Goal: Book appointment/travel/reservation

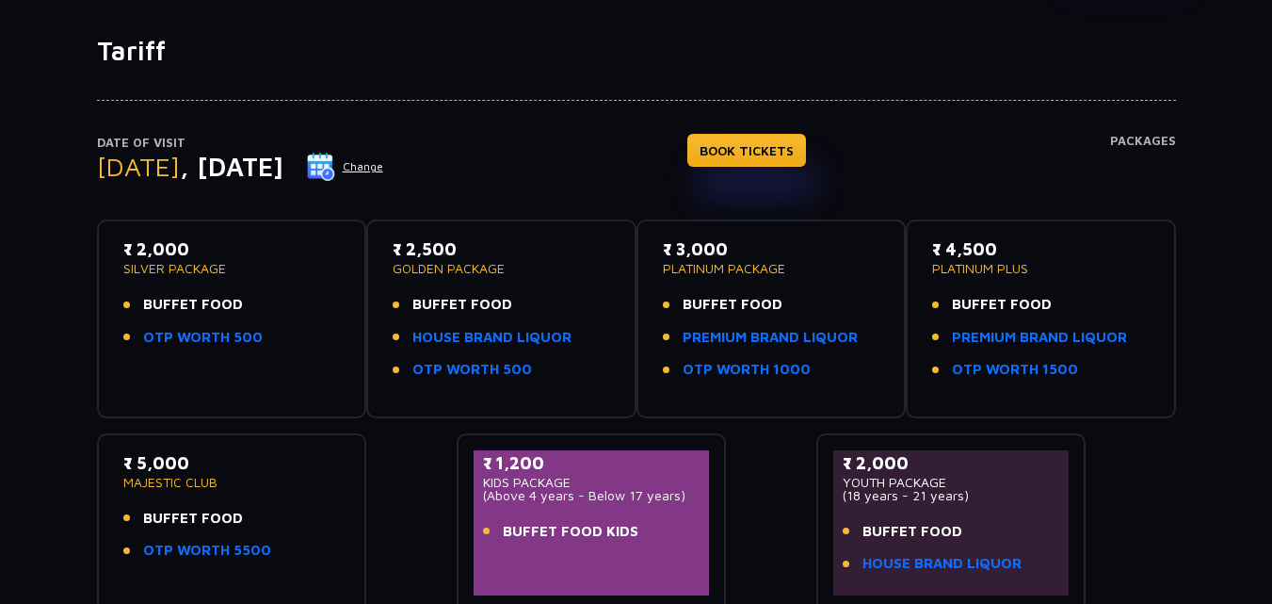
scroll to position [94, 0]
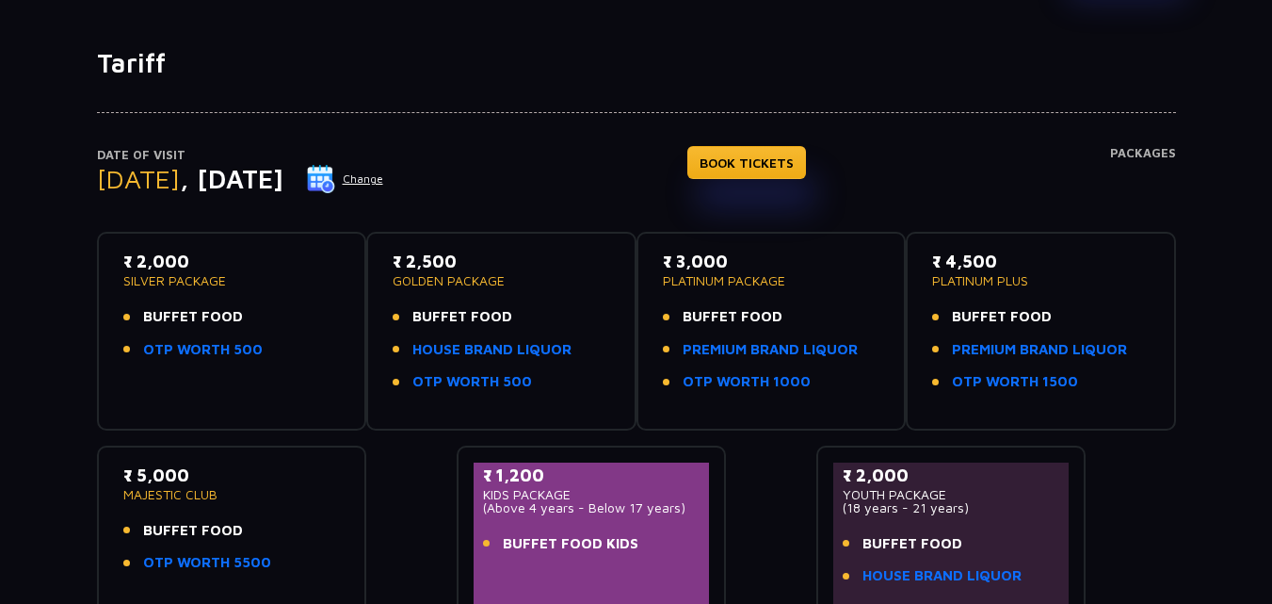
click at [384, 177] on button "Change" at bounding box center [345, 179] width 78 height 30
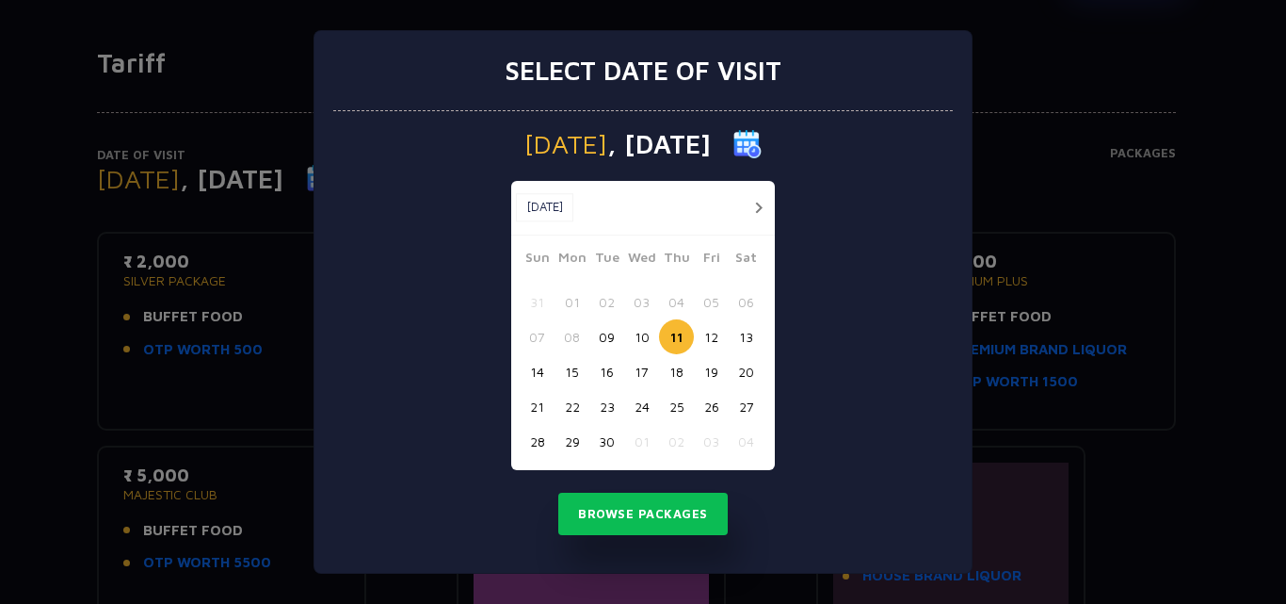
click at [707, 331] on button "12" at bounding box center [711, 336] width 35 height 35
click at [663, 508] on button "Browse Packages" at bounding box center [642, 513] width 169 height 43
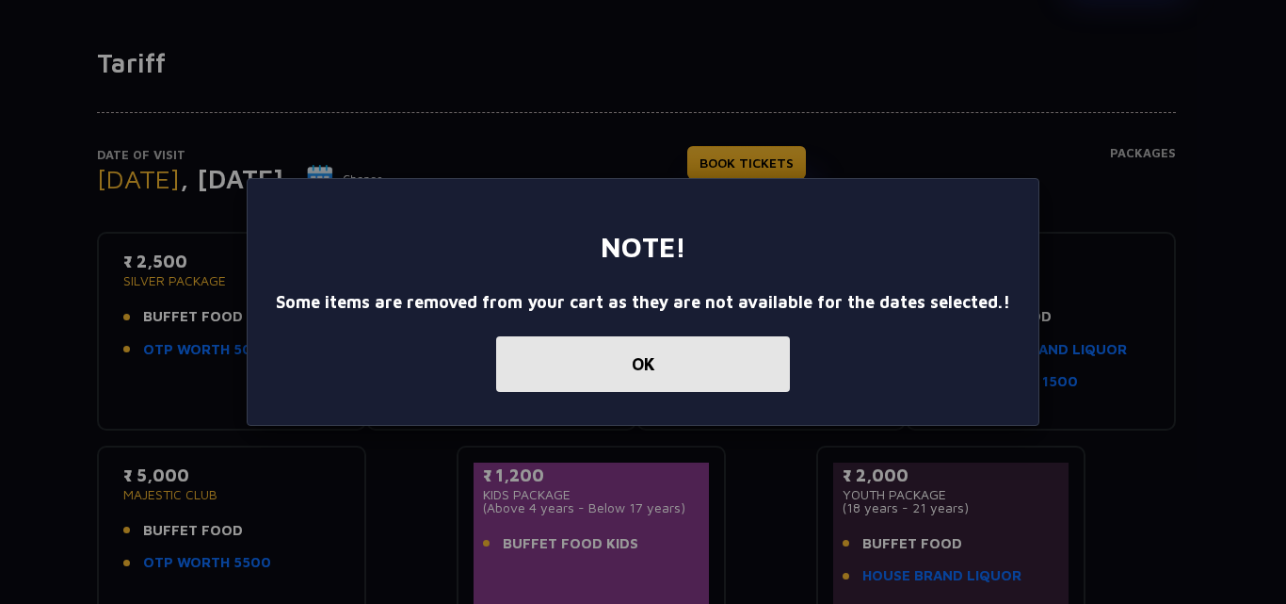
click at [637, 365] on button "OK" at bounding box center [643, 364] width 294 height 56
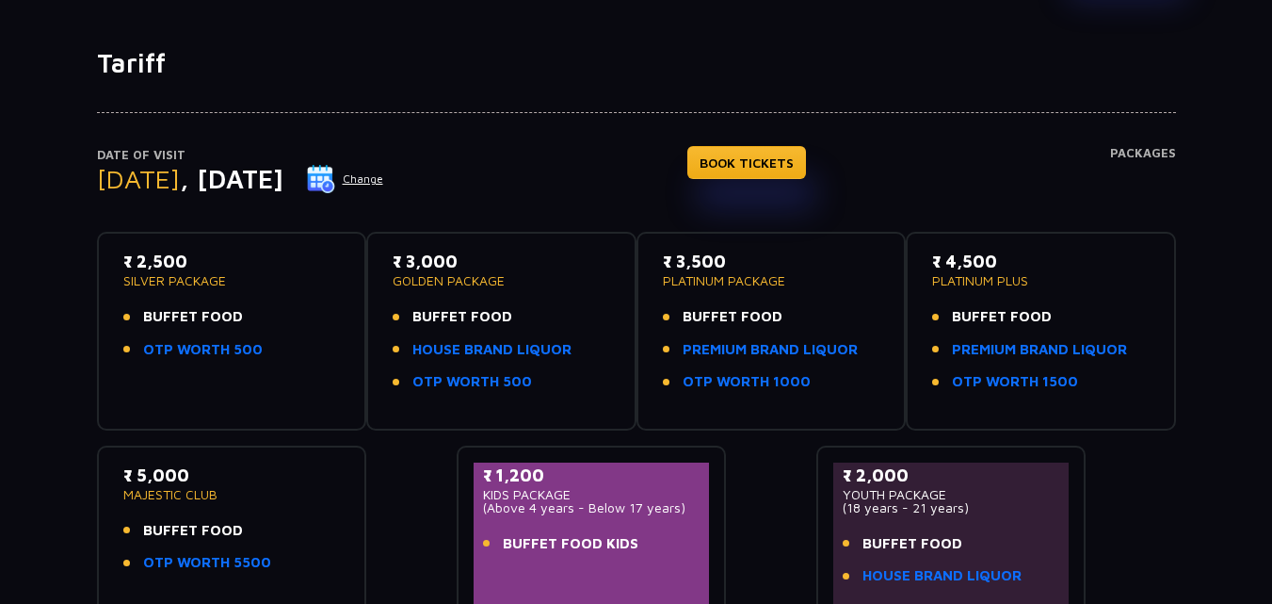
click at [384, 181] on button "Change" at bounding box center [345, 179] width 78 height 30
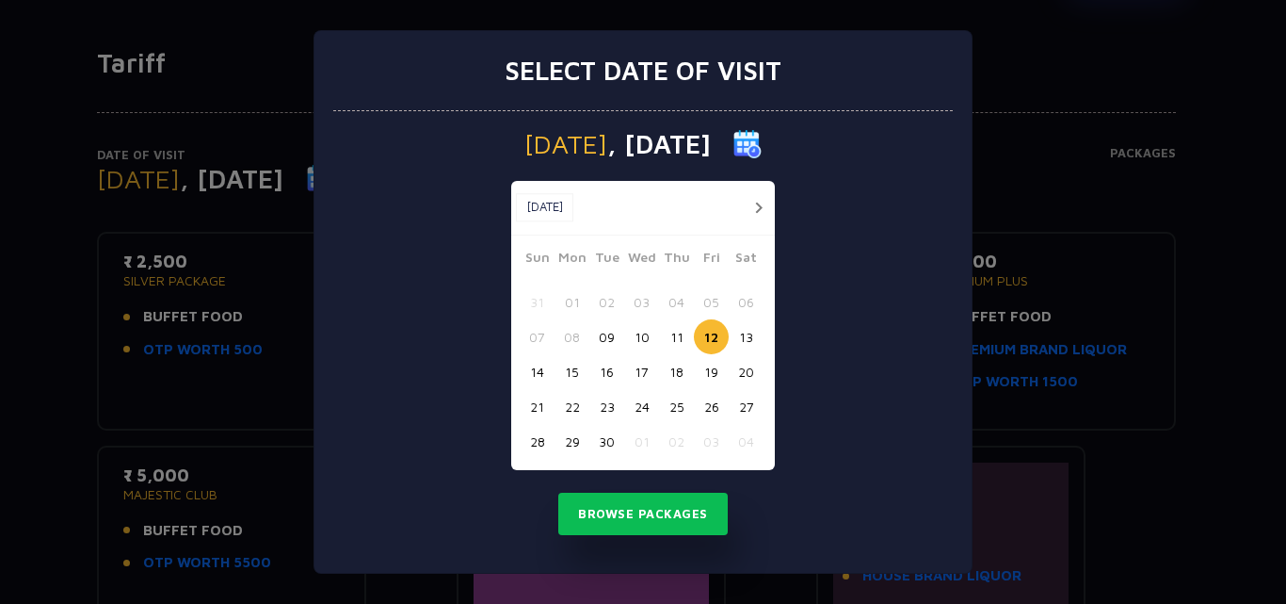
click at [673, 331] on button "11" at bounding box center [676, 336] width 35 height 35
click at [657, 516] on button "Browse Packages" at bounding box center [642, 513] width 169 height 43
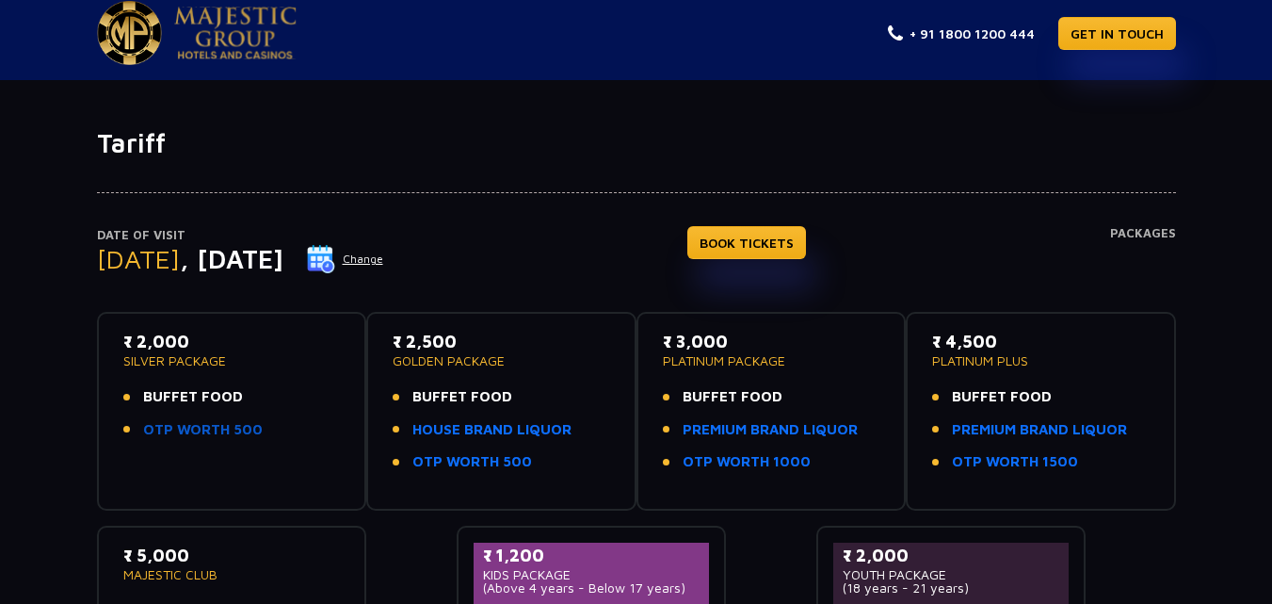
scroll to position [0, 0]
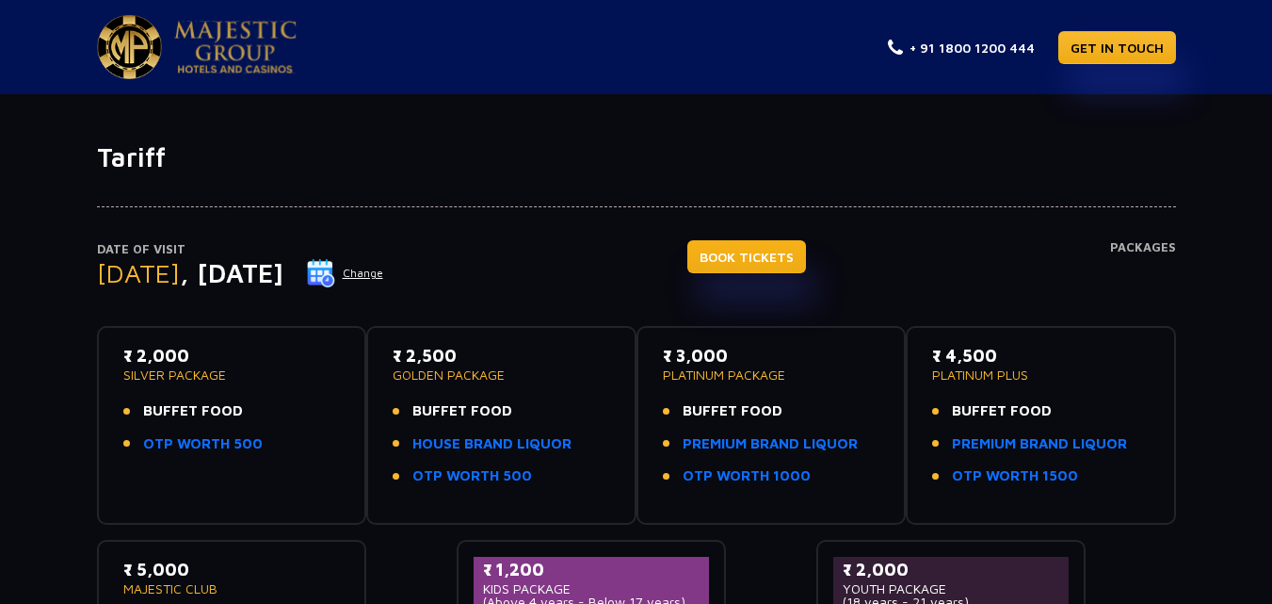
click at [806, 254] on link "BOOK TICKETS" at bounding box center [746, 256] width 119 height 33
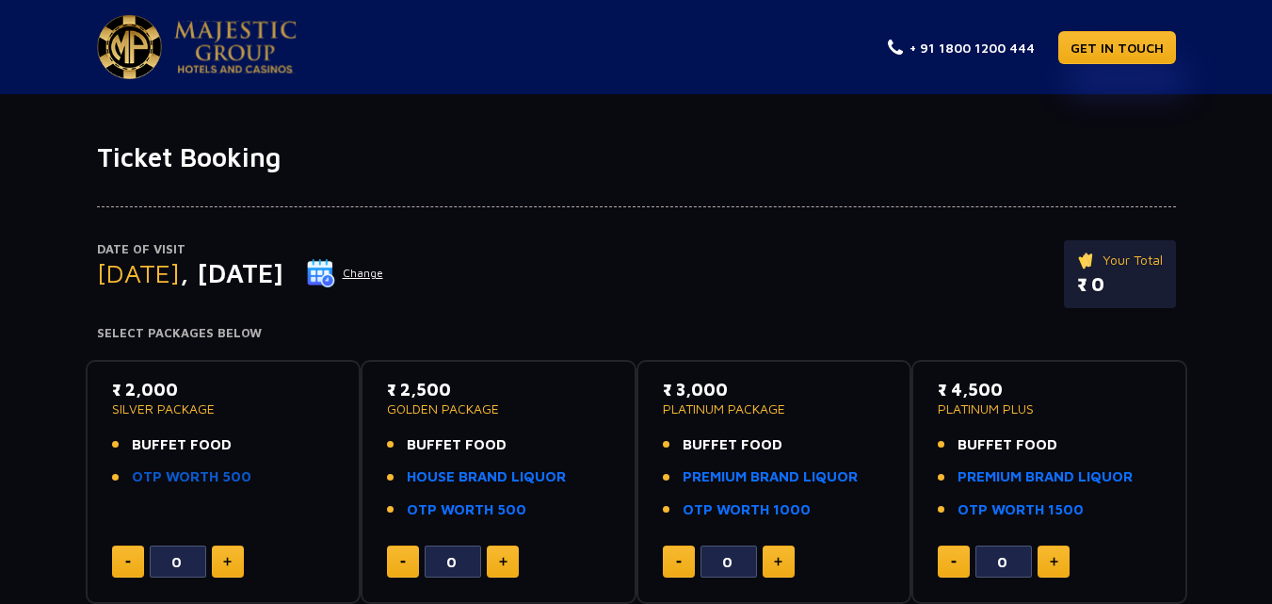
click at [224, 557] on img at bounding box center [227, 561] width 8 height 9
click at [234, 569] on button at bounding box center [228, 561] width 32 height 32
type input "2"
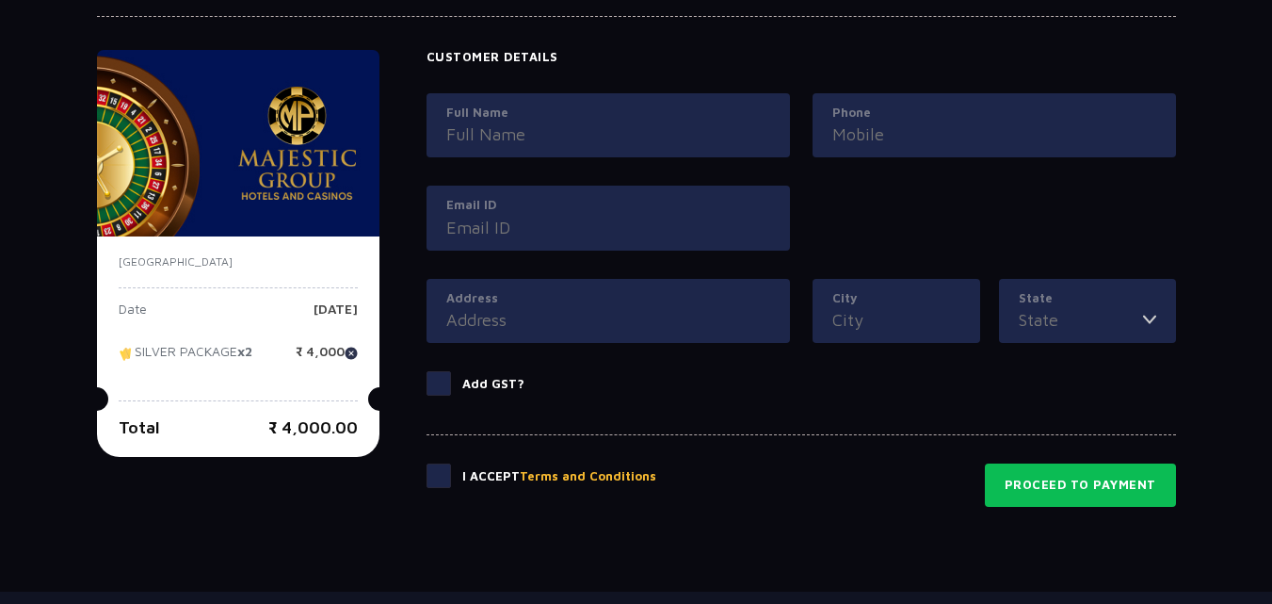
scroll to position [753, 0]
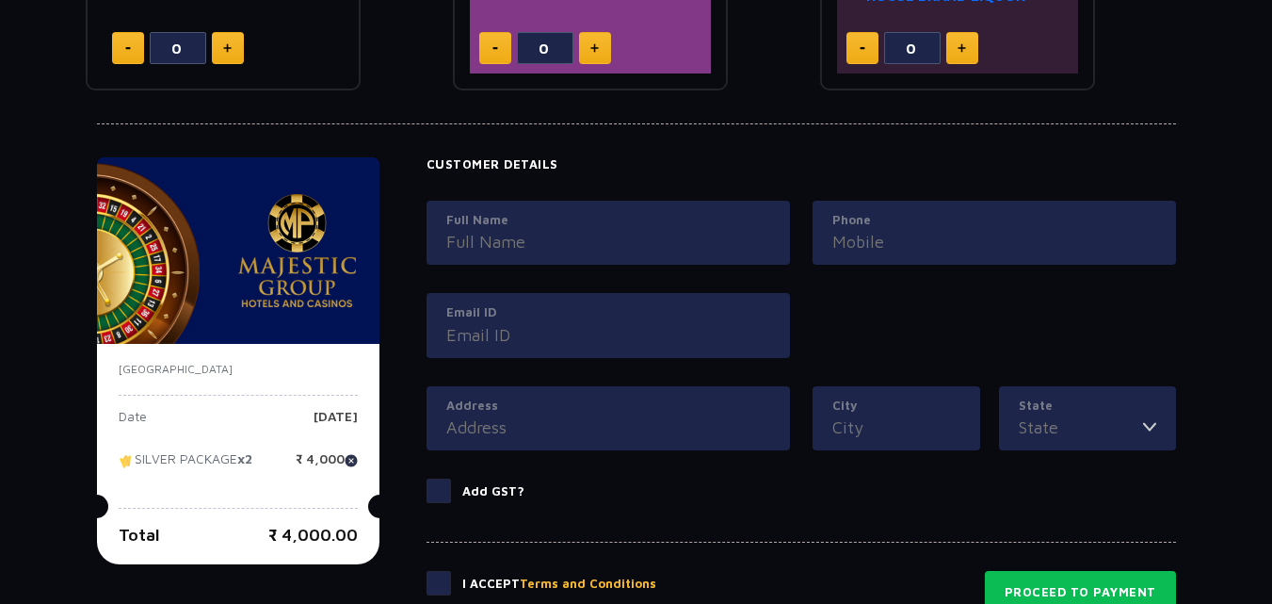
click at [513, 245] on input "Full Name" at bounding box center [608, 241] width 324 height 25
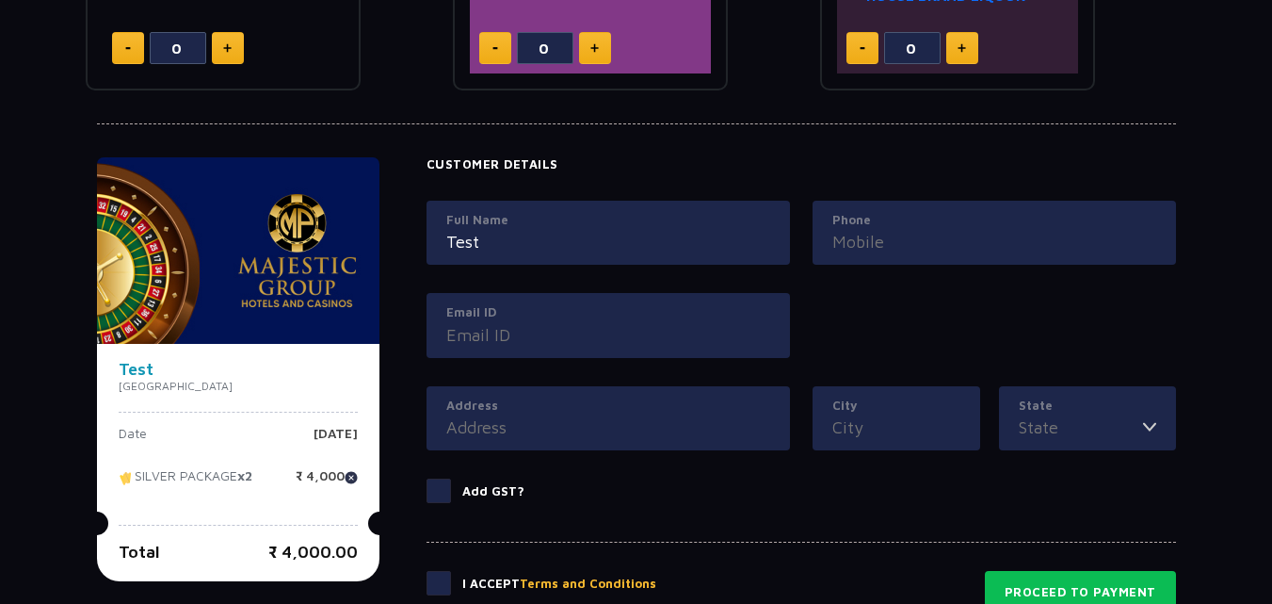
type input "Test"
click at [844, 238] on input "Phone" at bounding box center [994, 241] width 324 height 25
type input "9"
type input "9000000000"
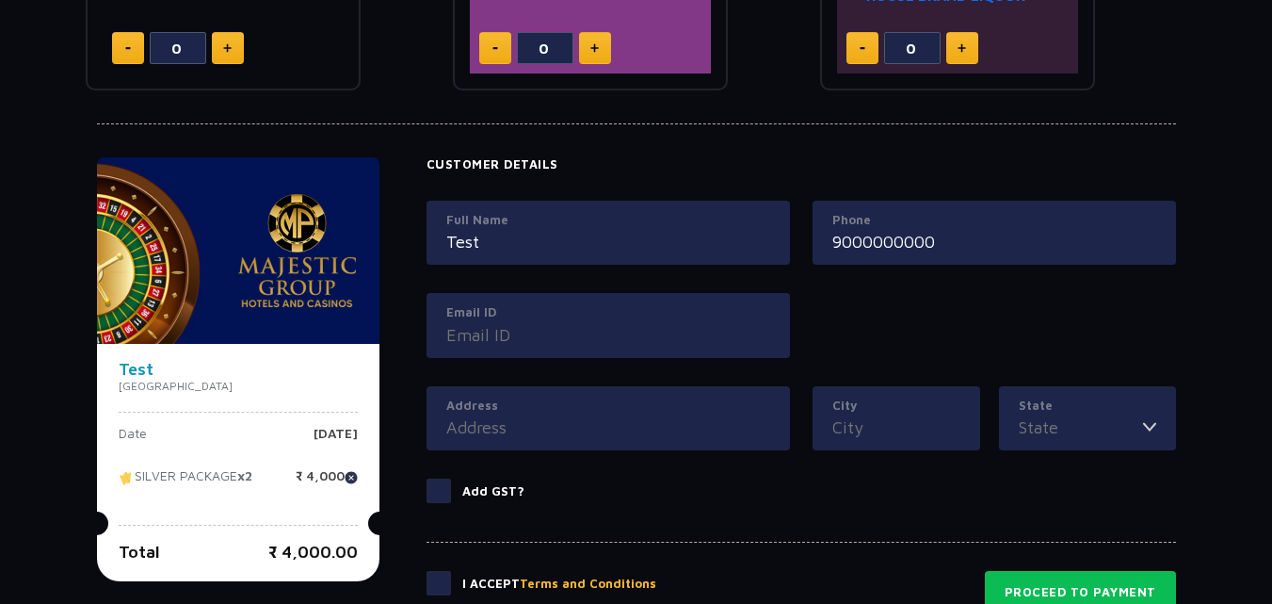
click at [640, 338] on input "Email ID" at bounding box center [608, 334] width 324 height 25
type input "test@test.com"
click at [572, 428] on input "Address" at bounding box center [608, 426] width 324 height 25
type input "test"
click at [875, 429] on input "City" at bounding box center [896, 426] width 128 height 25
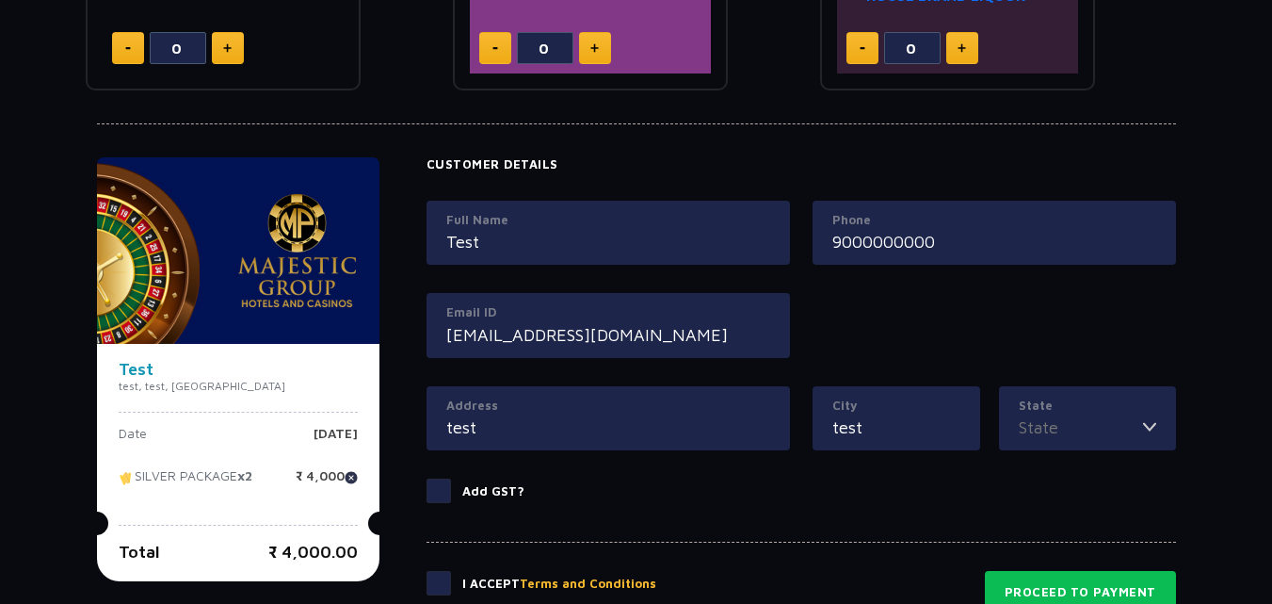
type input "test"
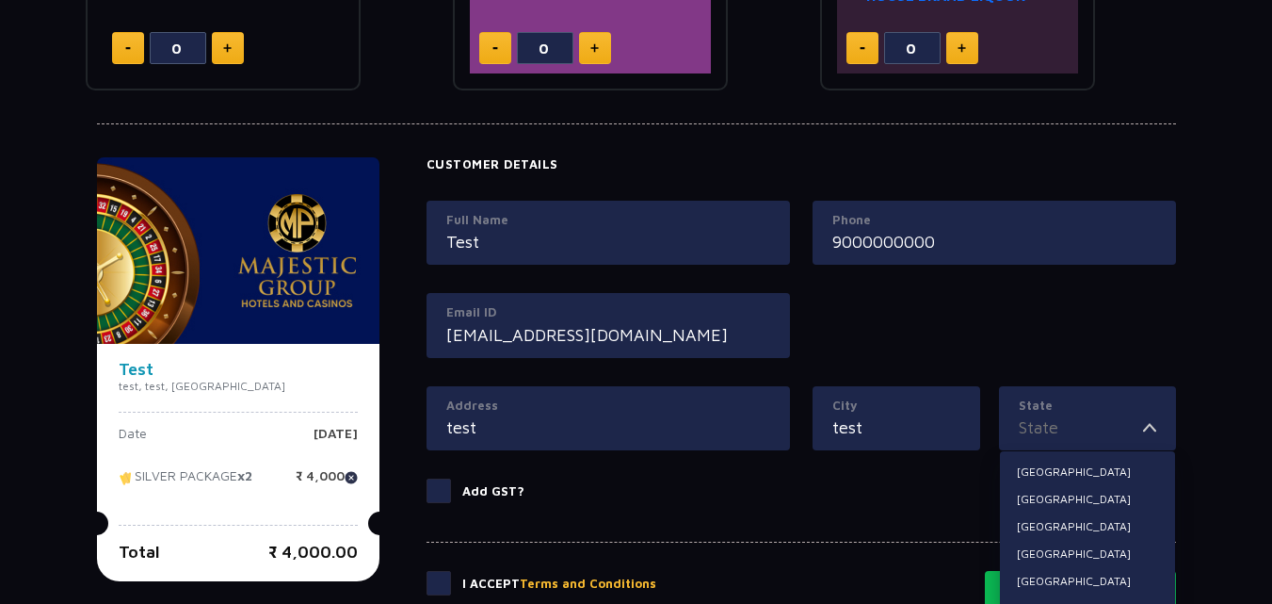
click at [1046, 429] on input "State" at bounding box center [1081, 426] width 124 height 25
click at [1052, 473] on li "Andhra Pradesh" at bounding box center [1087, 472] width 175 height 24
type input "Andhra Pradesh"
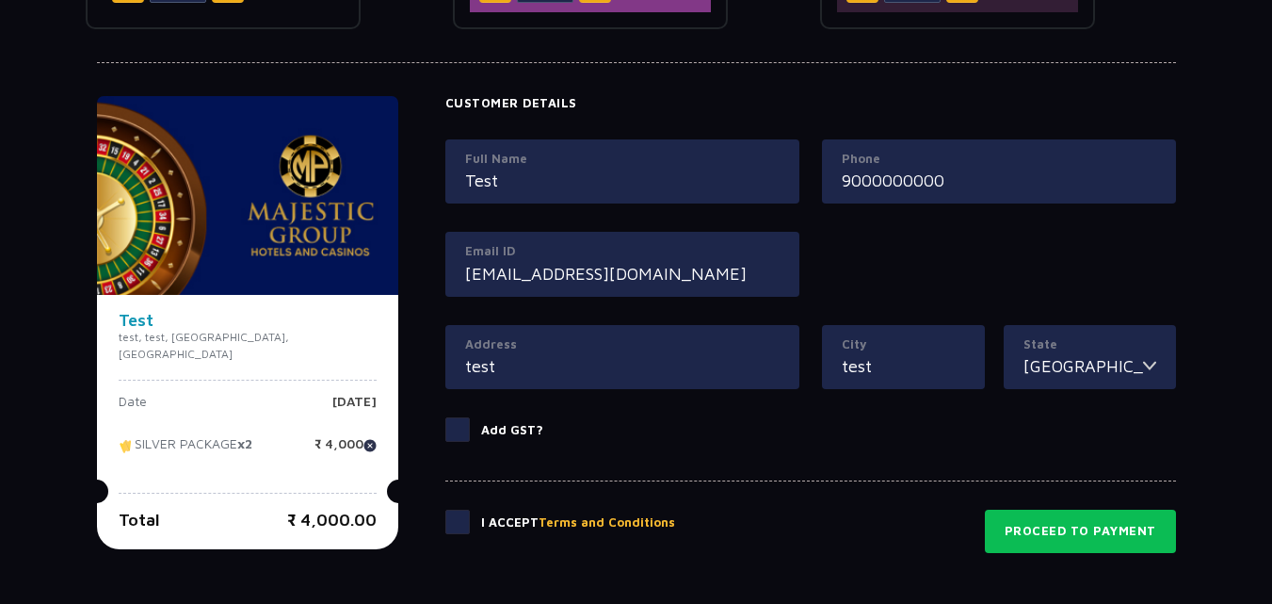
scroll to position [847, 0]
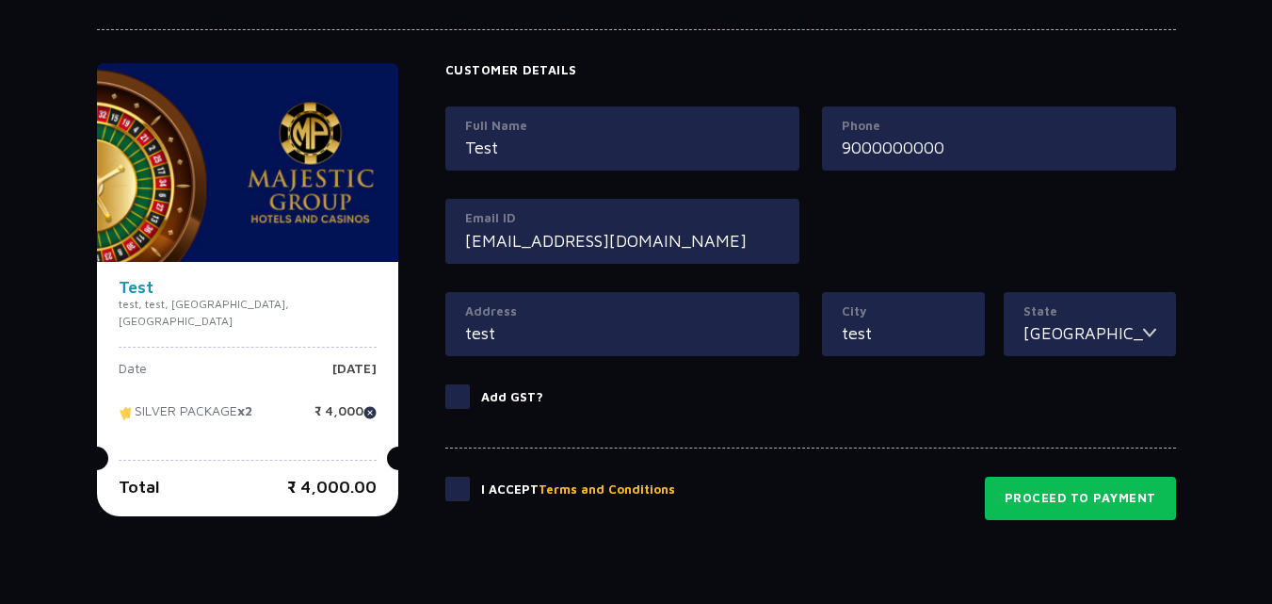
click at [445, 493] on span at bounding box center [457, 488] width 24 height 24
click at [0, 0] on input "checkbox" at bounding box center [0, 0] width 0 height 0
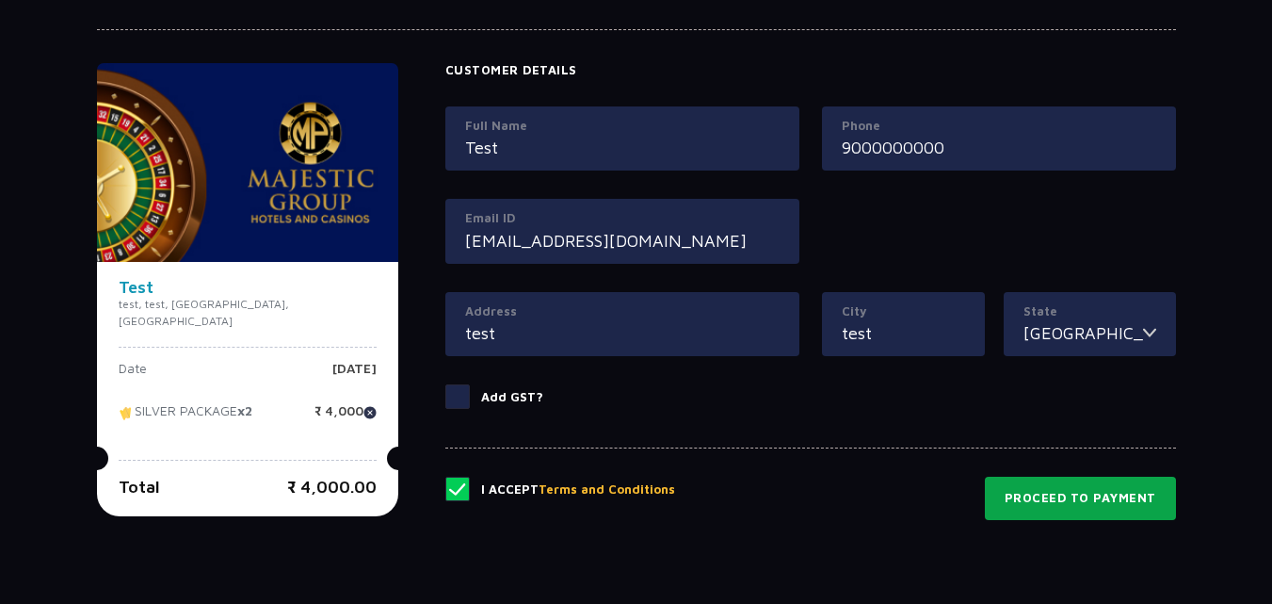
click at [1030, 495] on button "Proceed to Payment" at bounding box center [1080, 497] width 191 height 43
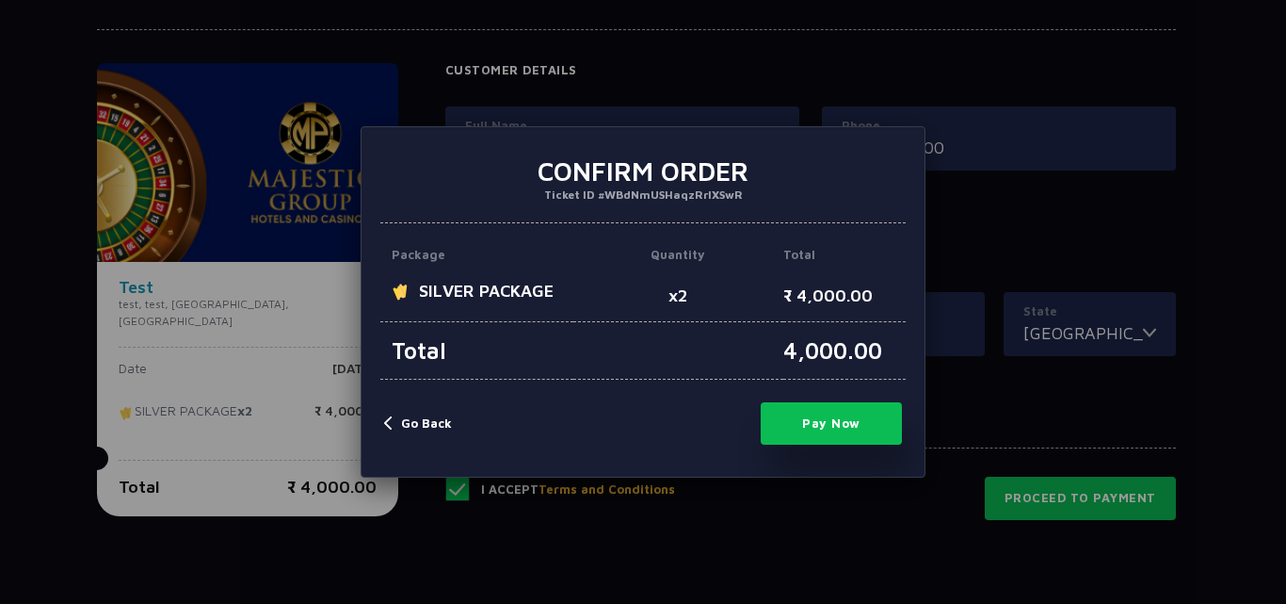
click at [816, 410] on button "Pay Now" at bounding box center [831, 423] width 141 height 42
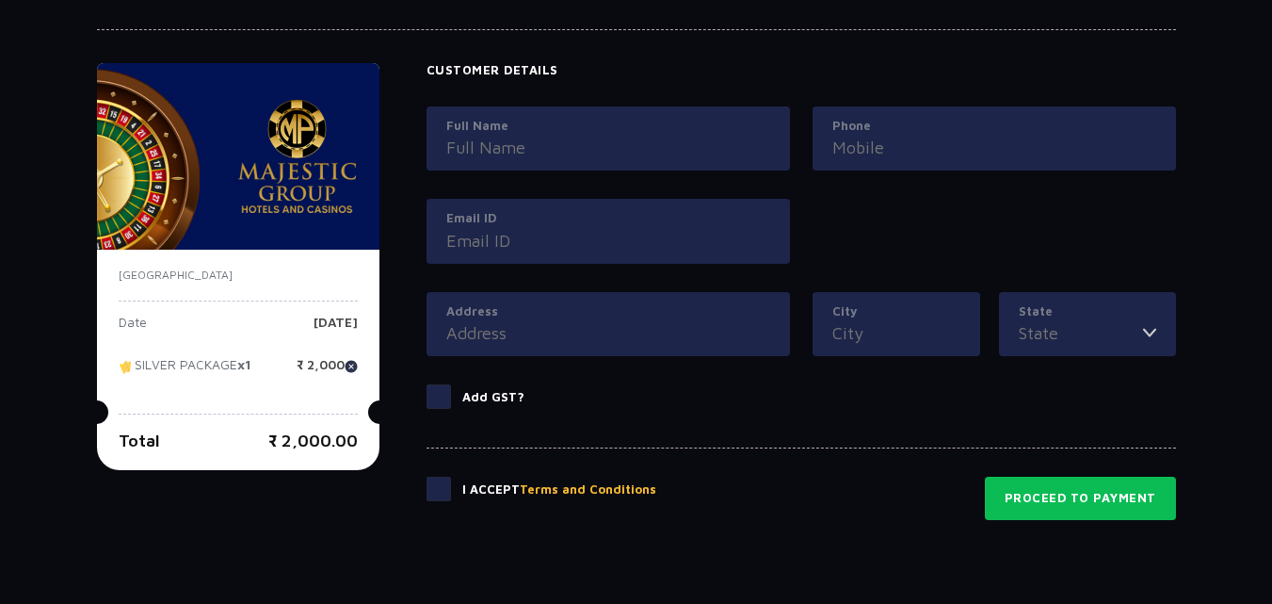
scroll to position [882, 0]
